Goal: Information Seeking & Learning: Learn about a topic

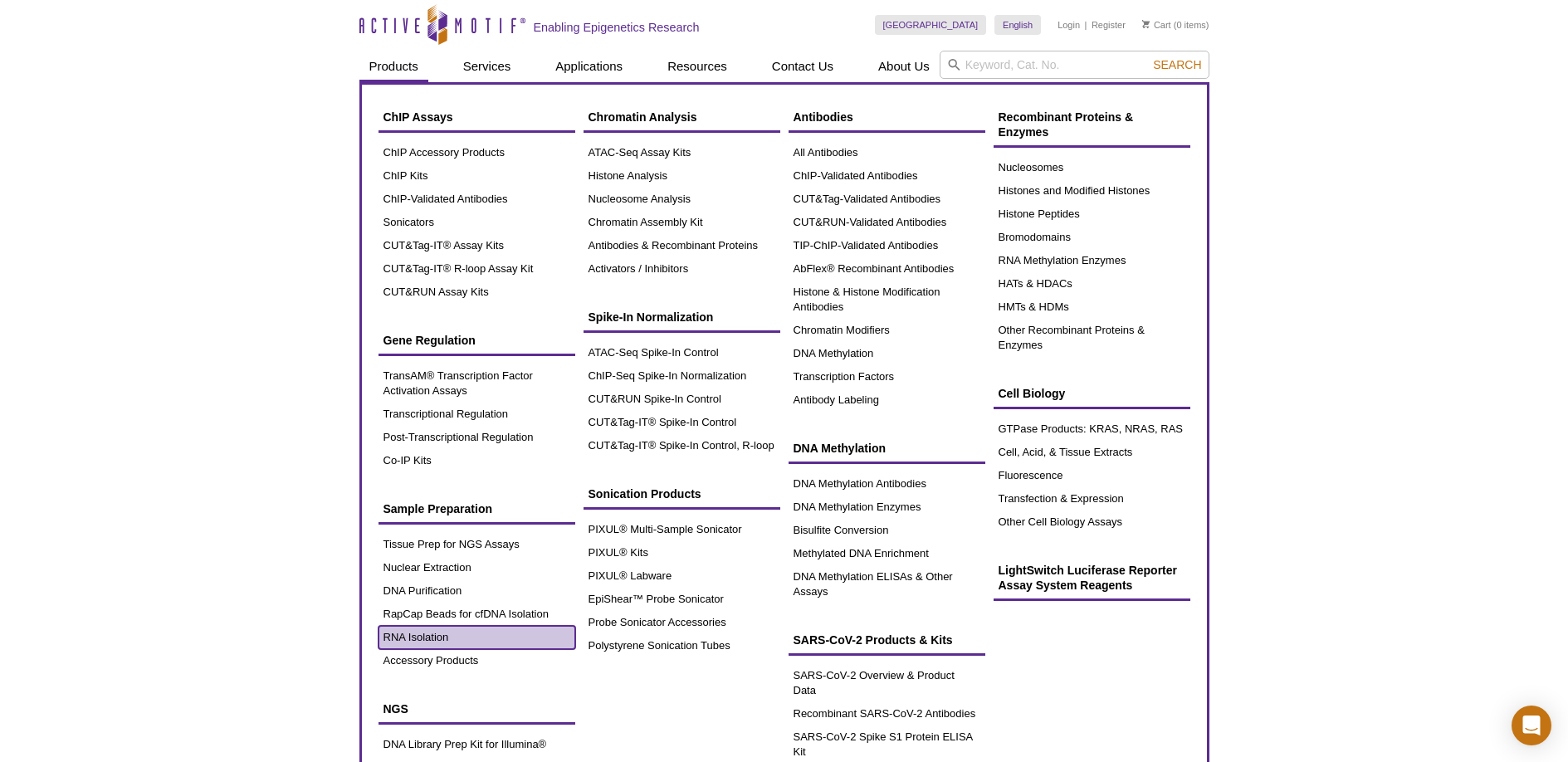
click at [444, 636] on link "RNA Isolation" at bounding box center [477, 637] width 196 height 23
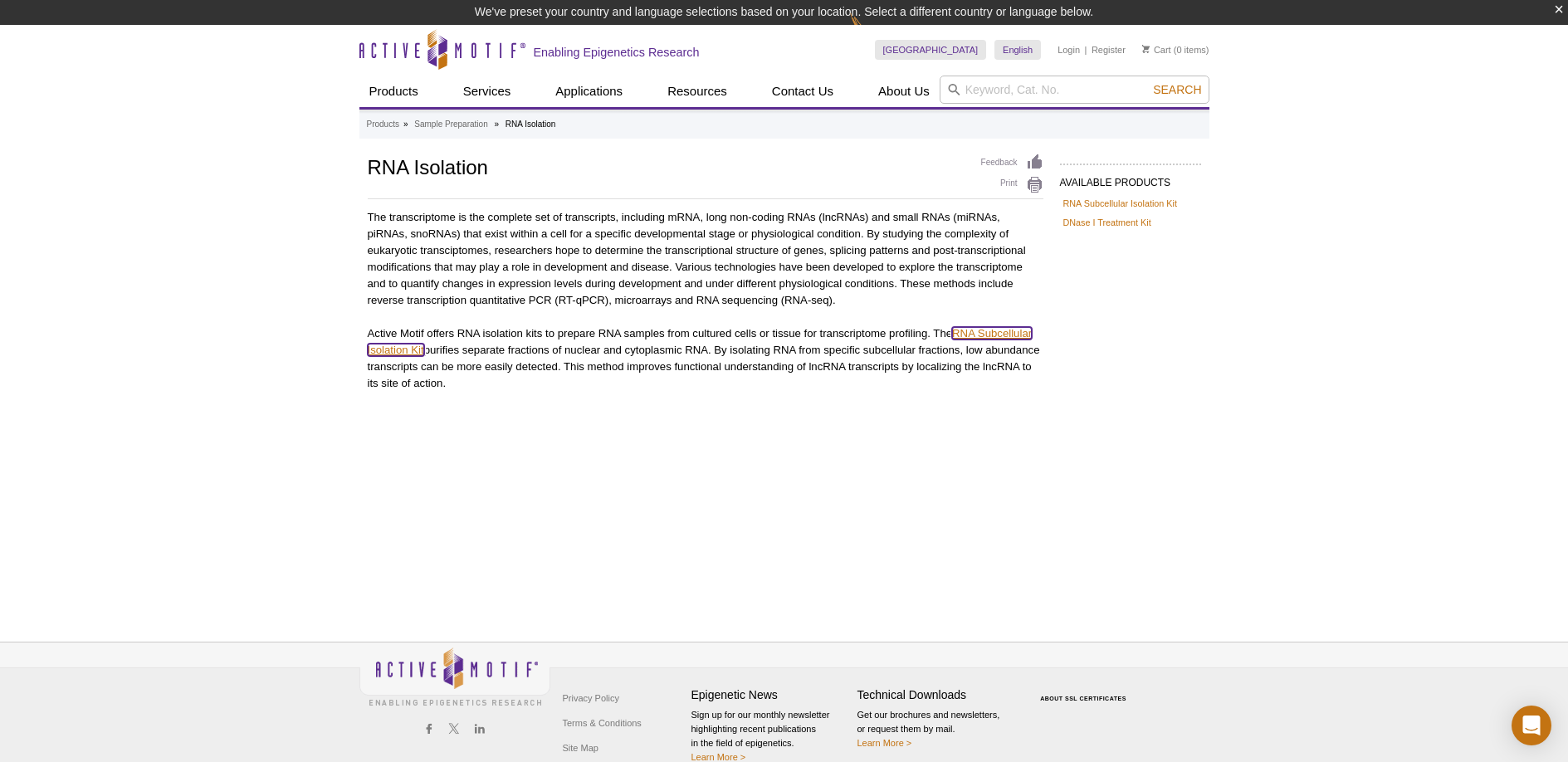
click at [978, 336] on link "RNA Subcellular Isolation Kit" at bounding box center [700, 341] width 665 height 29
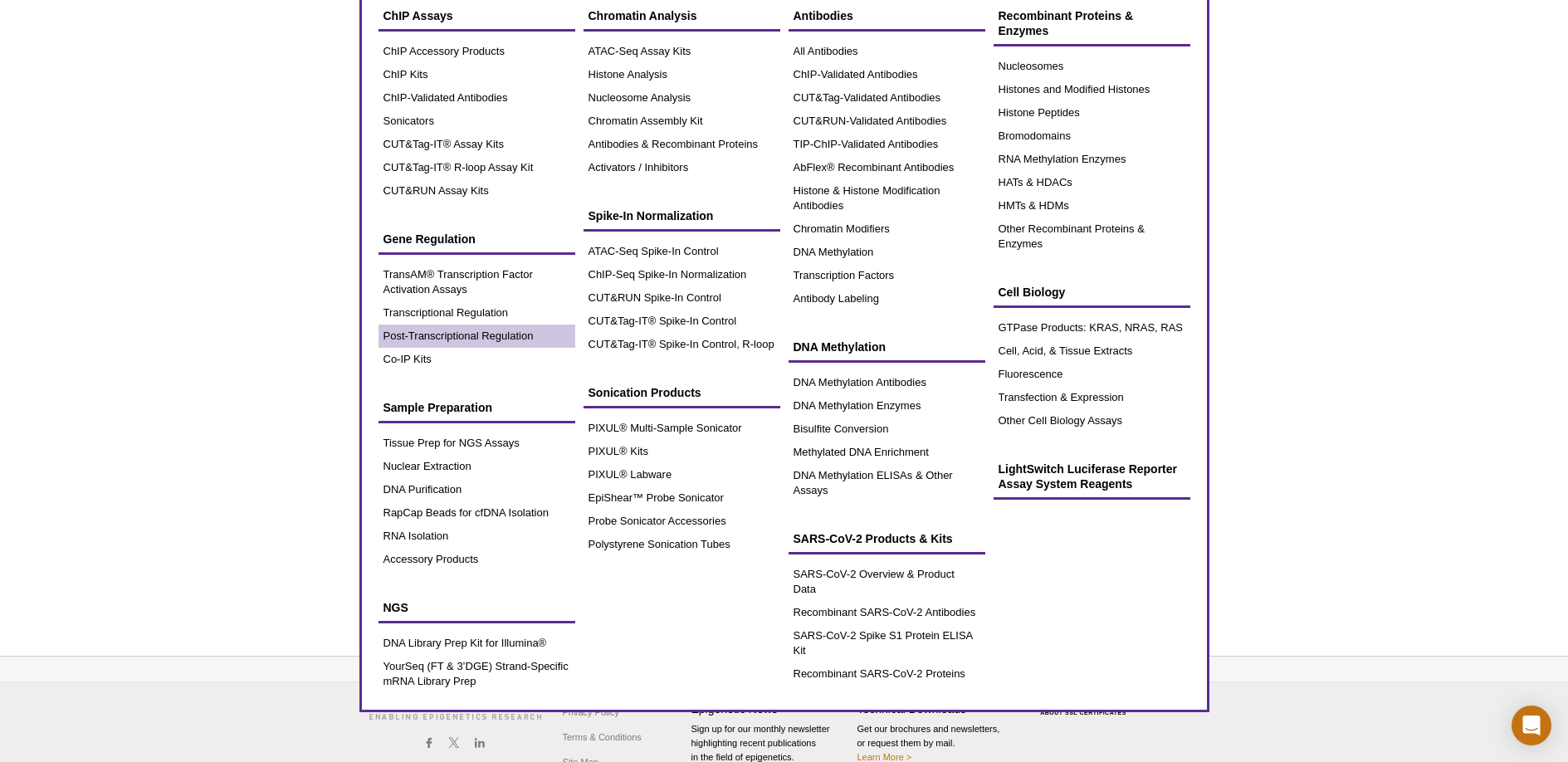
scroll to position [97, 0]
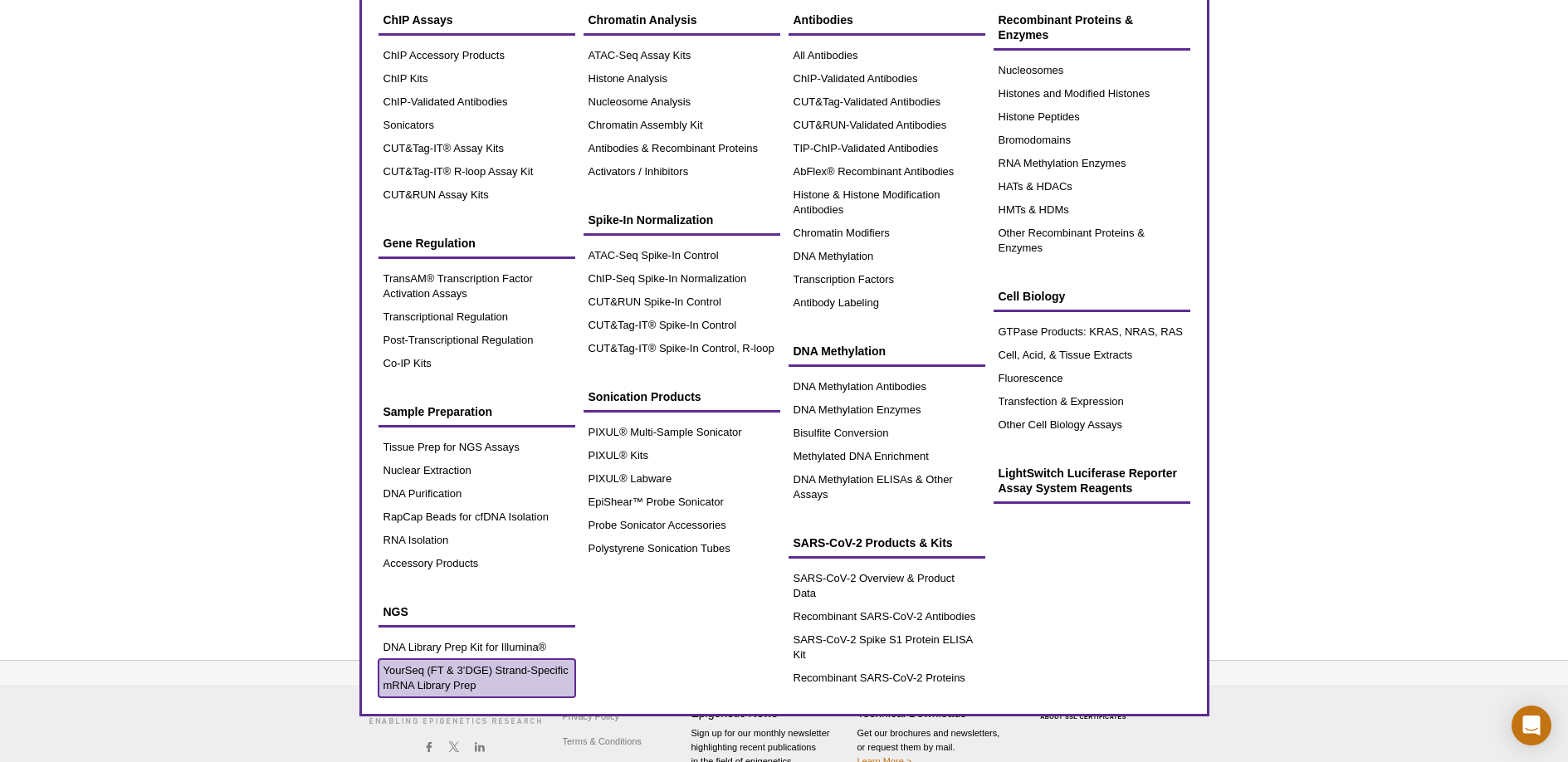
click at [509, 669] on link "YourSeq (FT & 3’DGE) Strand-Specific mRNA Library Prep" at bounding box center [477, 677] width 196 height 38
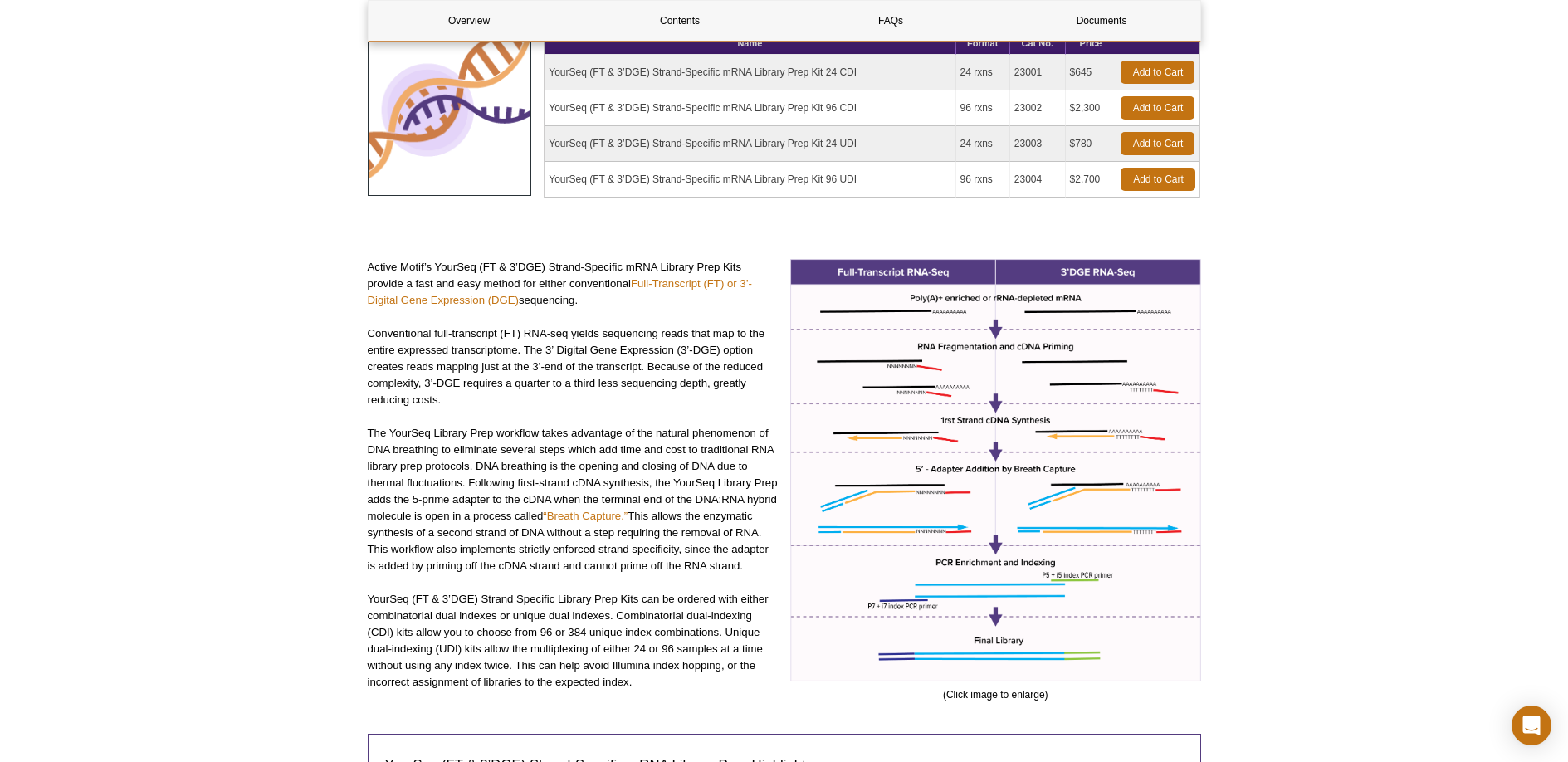
scroll to position [267, 0]
